Goal: Task Accomplishment & Management: Complete application form

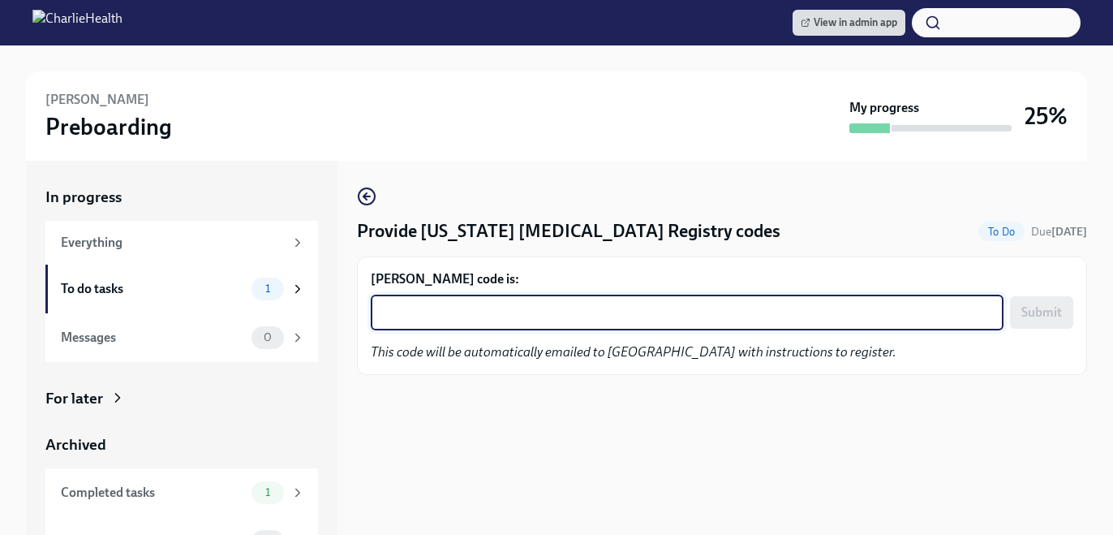
click at [467, 313] on textarea "[PERSON_NAME] code is:" at bounding box center [687, 312] width 613 height 19
paste textarea "2V83C4KU6J0N"
type textarea "2V83C4KU6J0N"
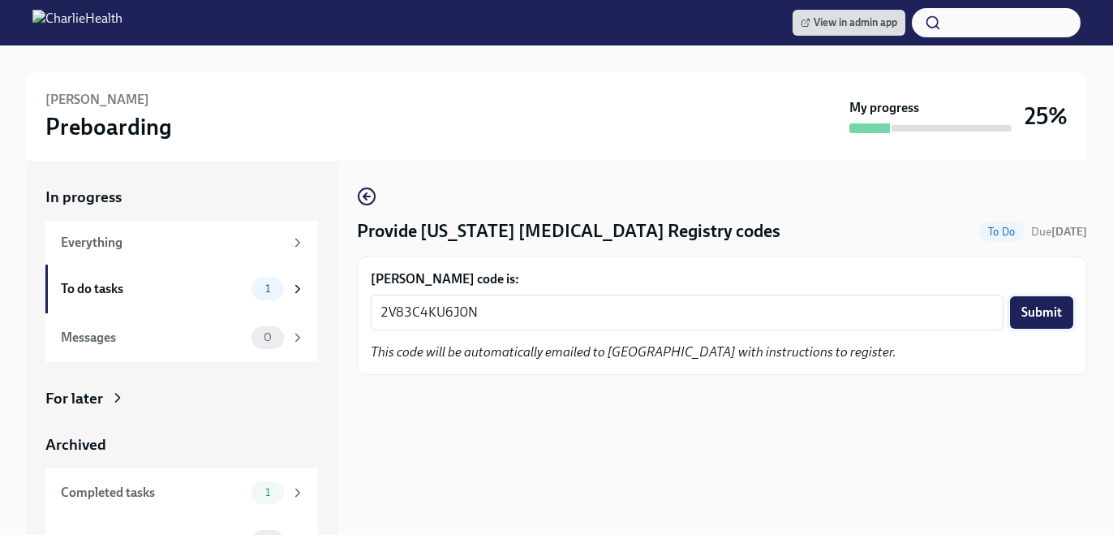
click at [1022, 312] on span "Submit" at bounding box center [1042, 312] width 41 height 16
click at [610, 315] on textarea "Latoya Lawson's code is:" at bounding box center [687, 312] width 613 height 19
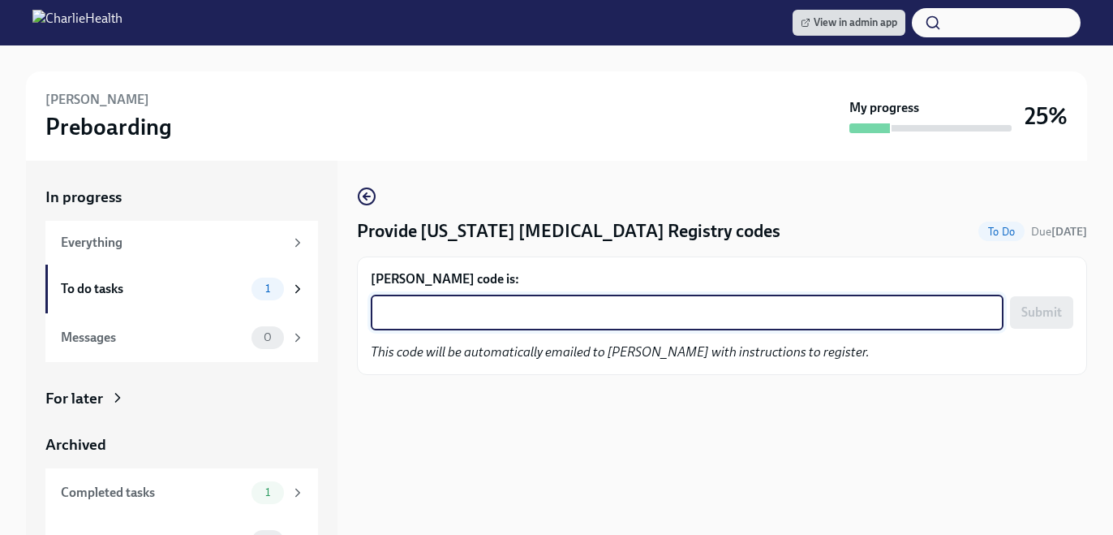
paste textarea "RS2D463DRCHY"
type textarea "RS2D463DRCHY"
click at [1038, 317] on span "Submit" at bounding box center [1042, 312] width 41 height 16
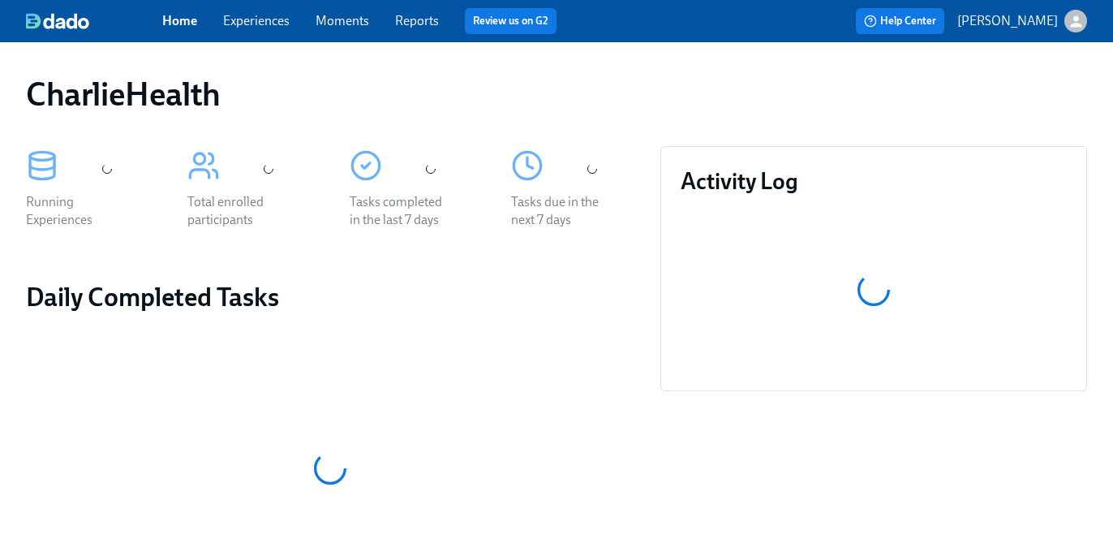
click at [281, 30] on div "Home Experiences Moments Reports Review us on G2" at bounding box center [393, 21] width 463 height 26
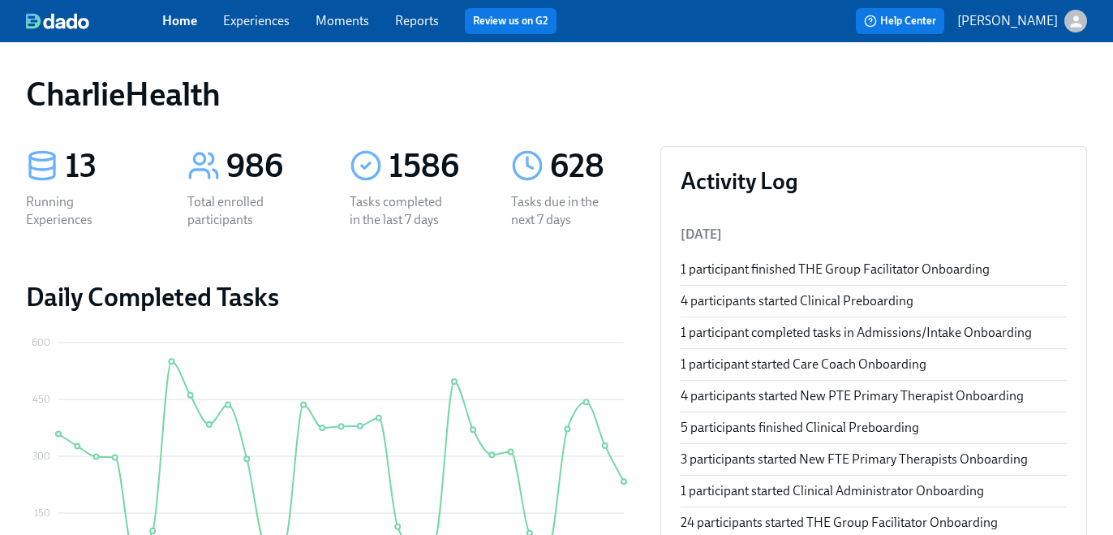
click at [273, 23] on link "Experiences" at bounding box center [256, 20] width 67 height 15
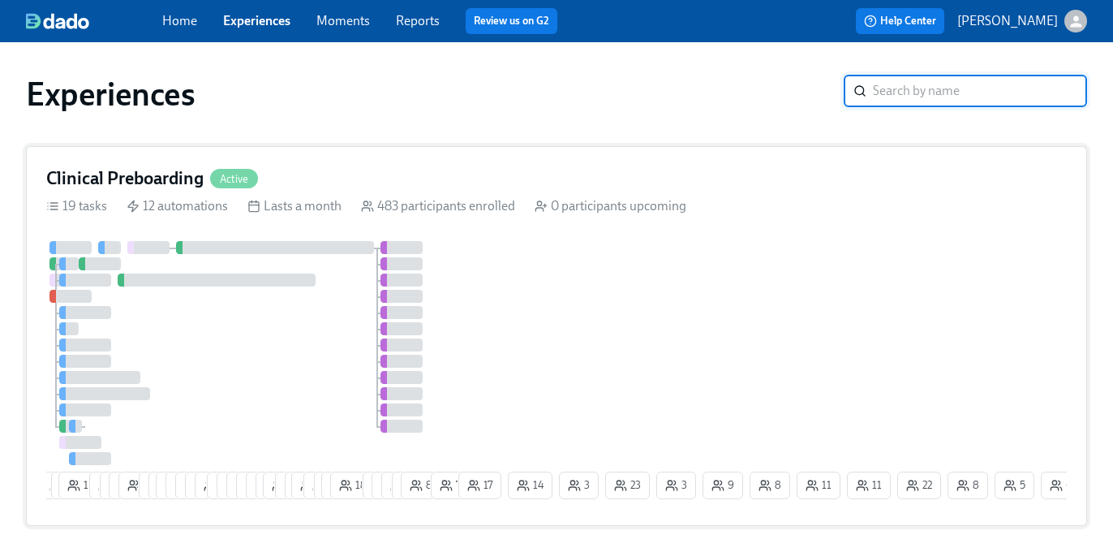
click at [589, 213] on div "0 participants upcoming" at bounding box center [611, 206] width 152 height 18
click at [272, 24] on link "Experiences" at bounding box center [256, 20] width 67 height 15
type input "group"
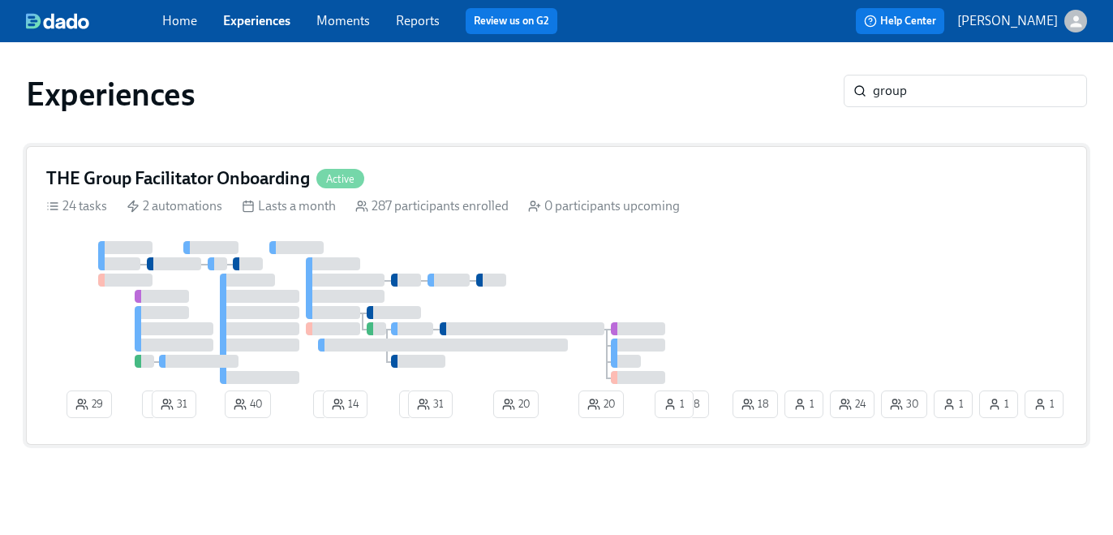
click at [493, 213] on div "287 participants enrolled" at bounding box center [431, 206] width 153 height 18
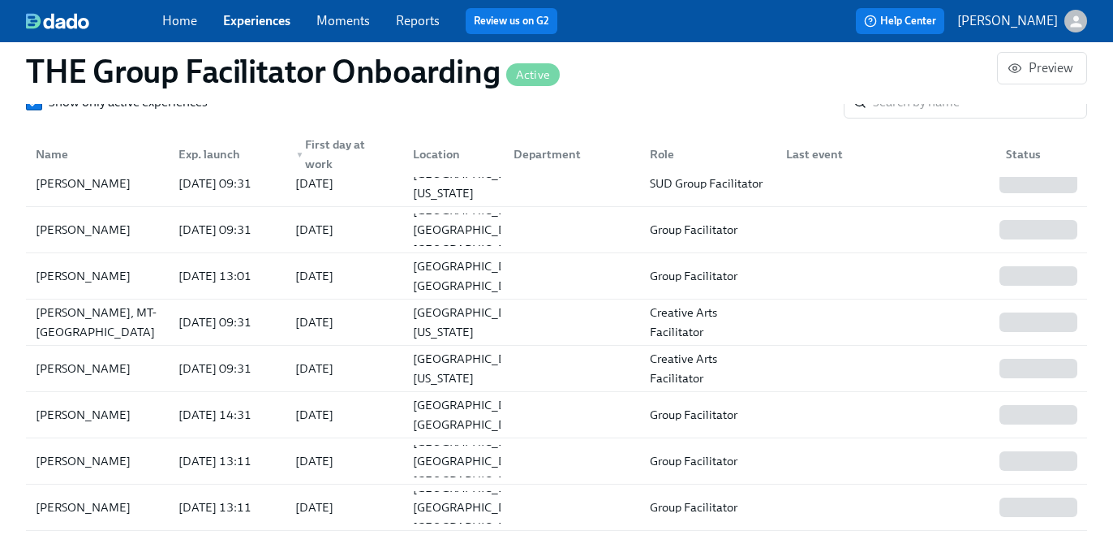
scroll to position [641, 0]
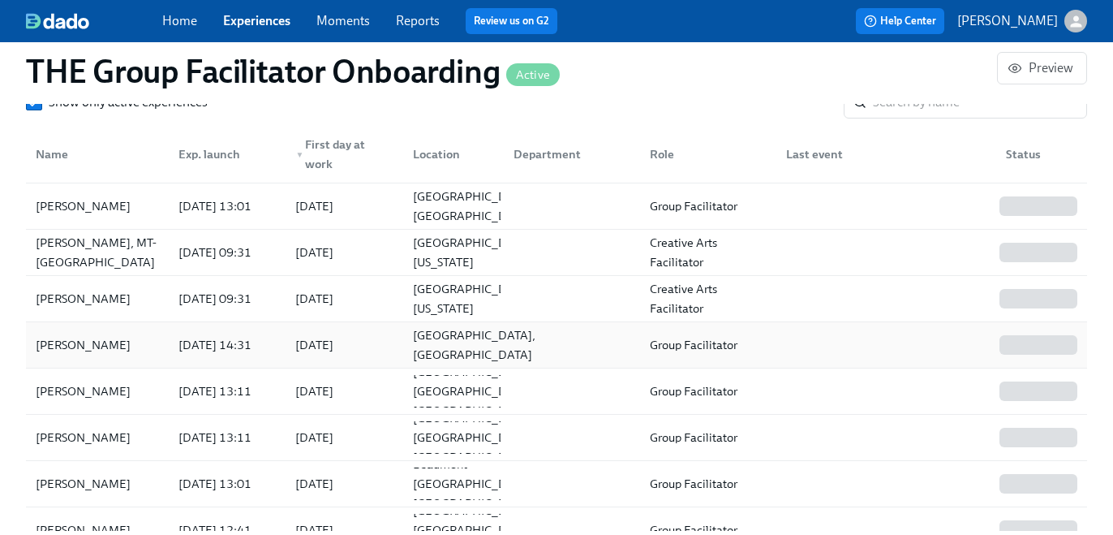
click at [459, 334] on div "Forest Hills, NY" at bounding box center [475, 344] width 136 height 39
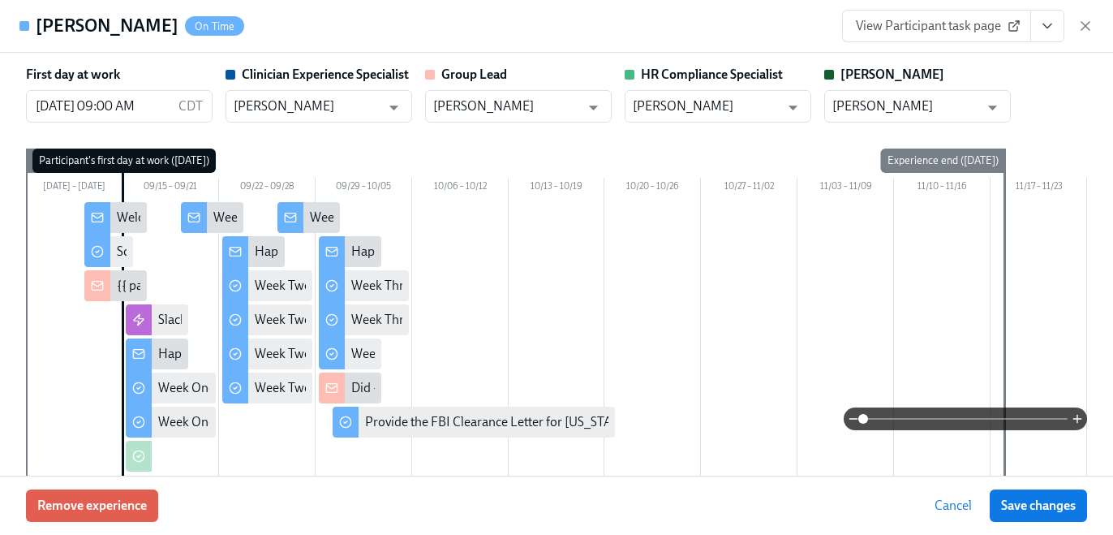
click at [1053, 25] on icon "View task page" at bounding box center [1047, 26] width 16 height 16
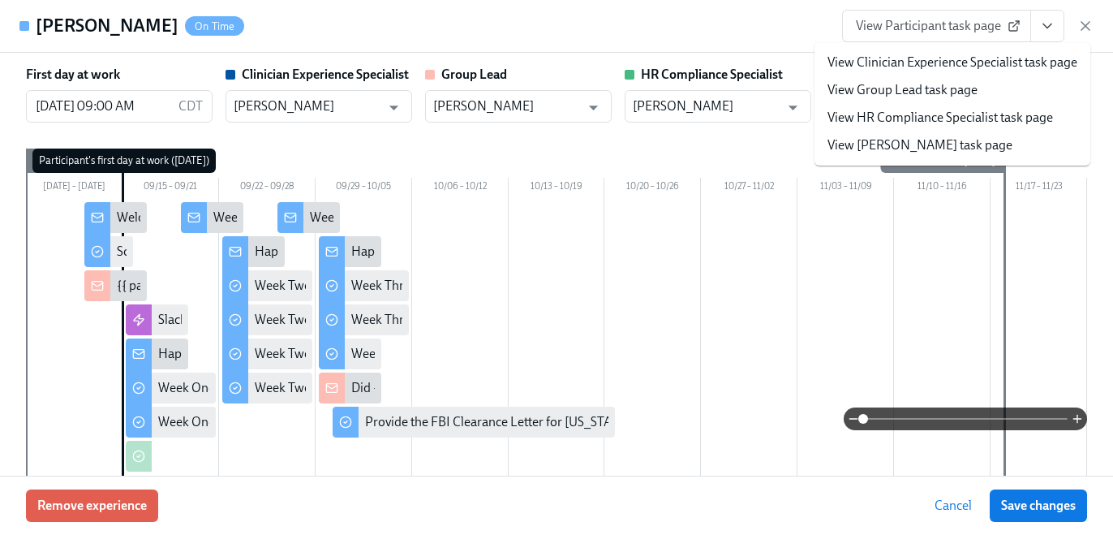
click at [964, 112] on link "View HR Compliance Specialist task page" at bounding box center [941, 118] width 226 height 18
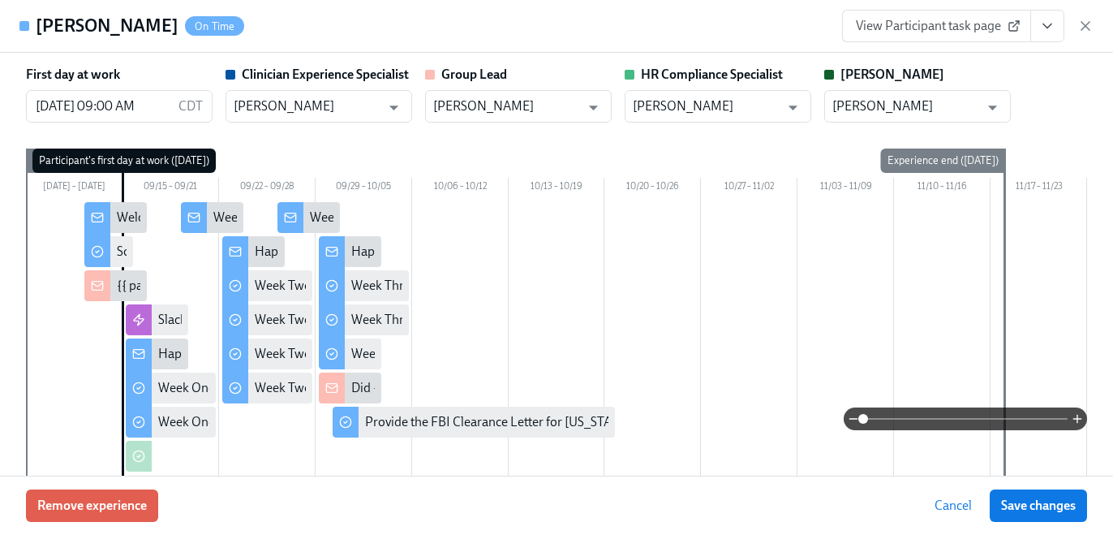
scroll to position [641, 0]
click at [925, 28] on span "View Participant task page" at bounding box center [936, 26] width 161 height 16
